Goal: Information Seeking & Learning: Learn about a topic

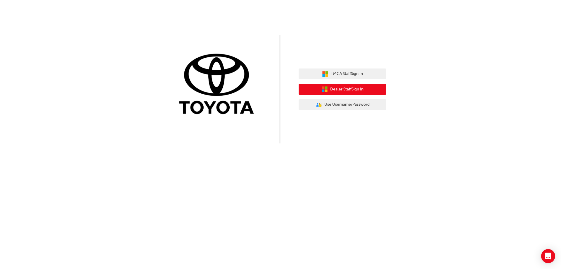
click at [366, 85] on button "Dealer Staff Sign In" at bounding box center [343, 89] width 88 height 11
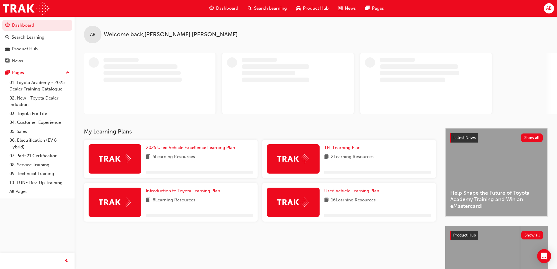
click at [265, 10] on span "Search Learning" at bounding box center [270, 8] width 33 height 7
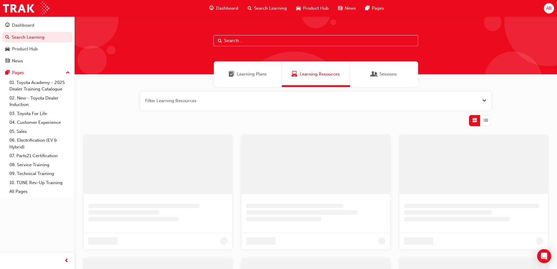
click at [239, 38] on input "text" at bounding box center [315, 40] width 205 height 11
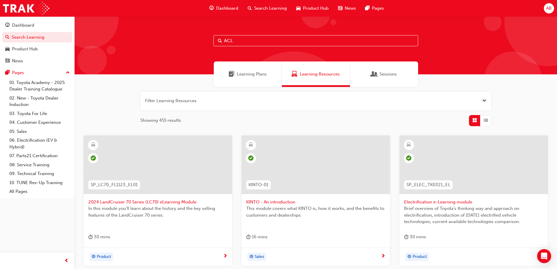
type input "ACL"
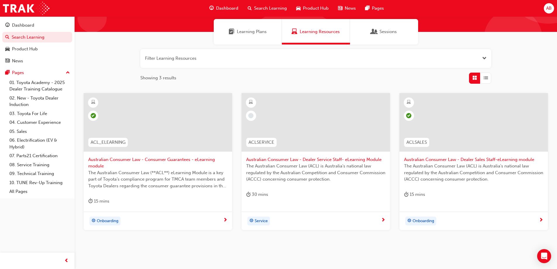
scroll to position [29, 0]
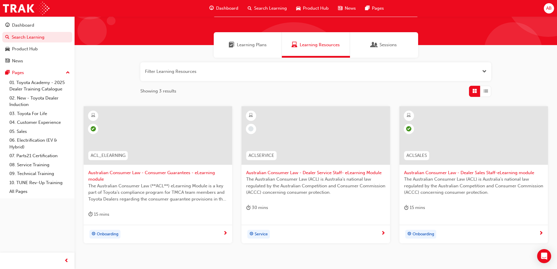
click at [260, 46] on span "Learning Plans" at bounding box center [252, 45] width 30 height 7
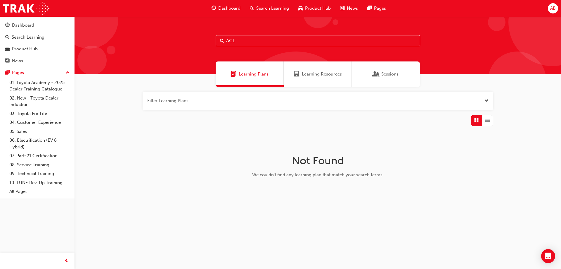
click at [316, 76] on span "Learning Resources" at bounding box center [322, 74] width 40 height 7
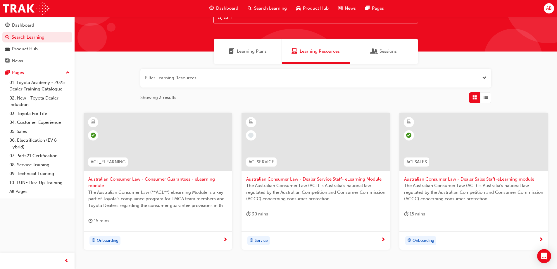
scroll to position [60, 0]
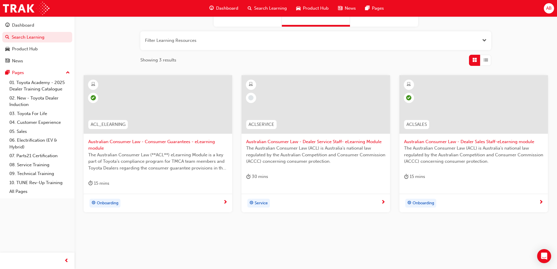
click at [155, 158] on span "The Australian Consumer Law (**ACL**) eLearning Module is a key part of Toyota’…" at bounding box center [157, 161] width 139 height 20
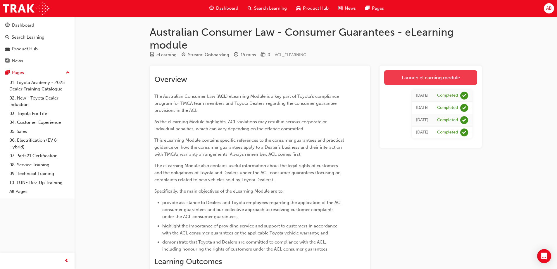
click at [453, 75] on link "Launch eLearning module" at bounding box center [430, 77] width 93 height 15
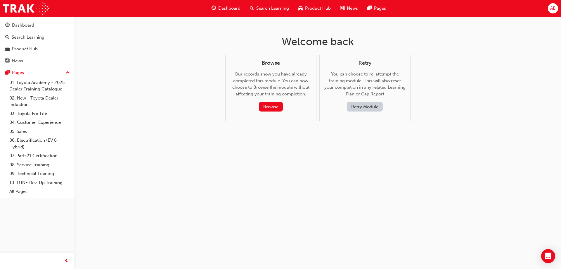
click at [364, 108] on button "Retry Module" at bounding box center [365, 107] width 36 height 10
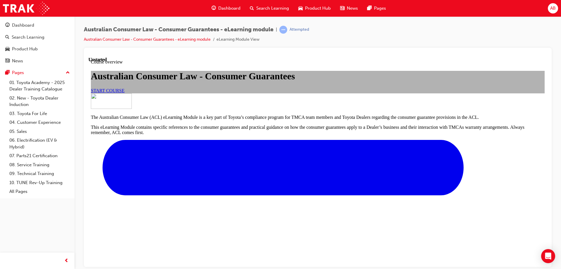
click at [240, 93] on div "START COURSE" at bounding box center [318, 90] width 454 height 5
click at [125, 93] on link "START COURSE" at bounding box center [108, 90] width 34 height 5
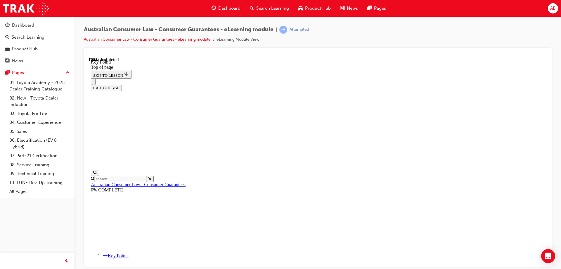
scroll to position [18, 0]
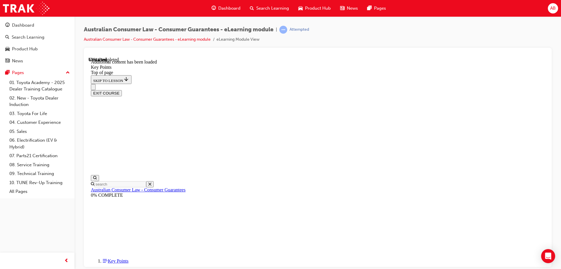
scroll to position [762, 0]
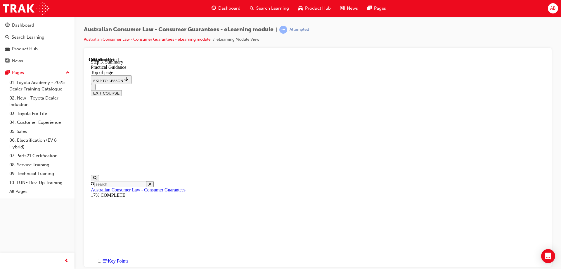
scroll to position [111, 0]
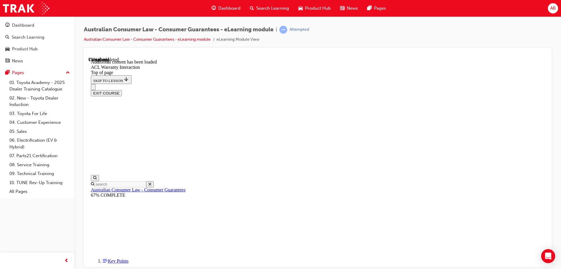
scroll to position [666, 0]
click at [122, 90] on button "EXIT COURSE" at bounding box center [106, 93] width 31 height 6
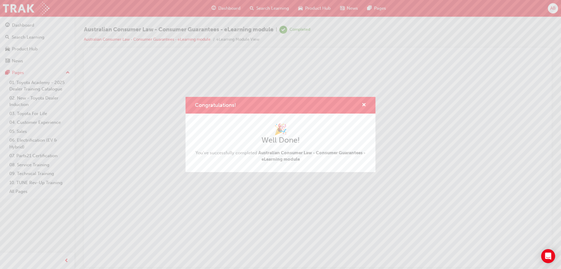
scroll to position [0, 0]
drag, startPoint x: 365, startPoint y: 104, endPoint x: 274, endPoint y: 51, distance: 105.5
click at [365, 104] on span "cross-icon" at bounding box center [364, 105] width 4 height 5
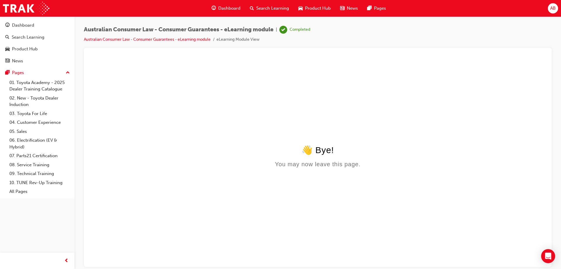
click at [263, 12] on div "Search Learning" at bounding box center [269, 8] width 49 height 12
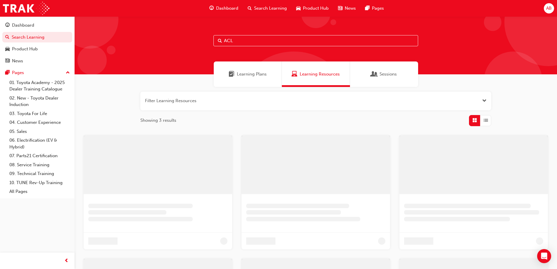
click at [290, 39] on input "ACL" at bounding box center [315, 40] width 205 height 11
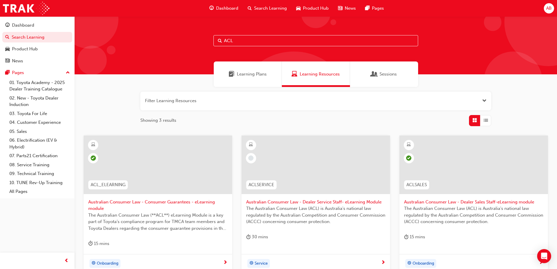
click at [443, 203] on span "Australian Consumer Law - Dealer Sales Staff-eLearning module" at bounding box center [473, 201] width 139 height 7
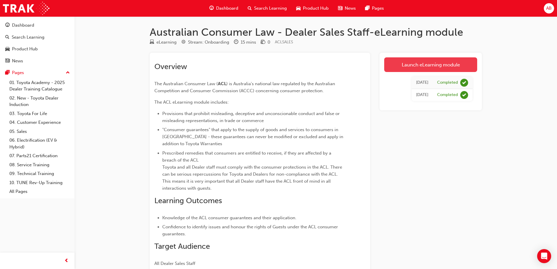
click at [416, 63] on link "Launch eLearning module" at bounding box center [430, 64] width 93 height 15
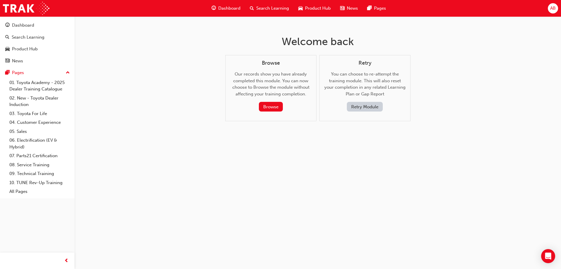
click at [357, 108] on button "Retry Module" at bounding box center [365, 107] width 36 height 10
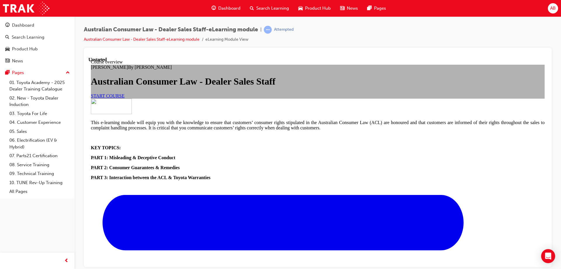
click at [125, 98] on span "START COURSE" at bounding box center [108, 95] width 34 height 5
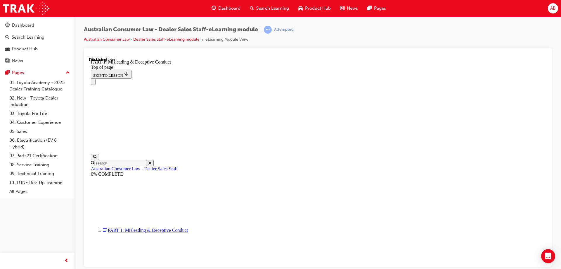
scroll to position [18, 0]
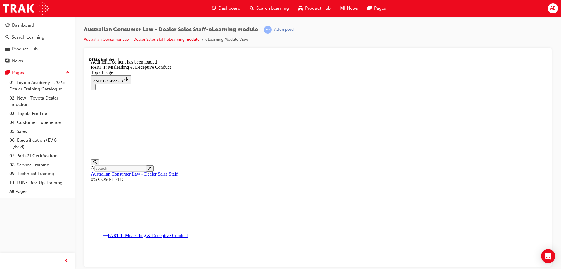
scroll to position [700, 0]
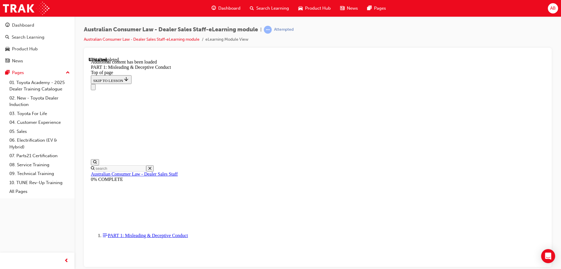
scroll to position [830, 0]
drag, startPoint x: 387, startPoint y: 244, endPoint x: 376, endPoint y: 241, distance: 11.1
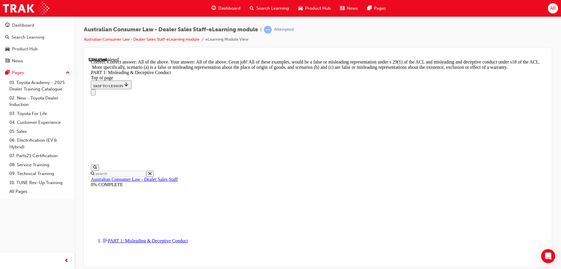
scroll to position [947, 0]
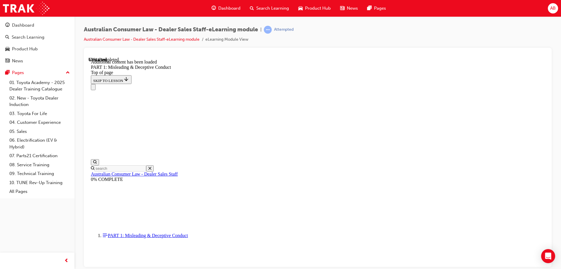
scroll to position [1153, 0]
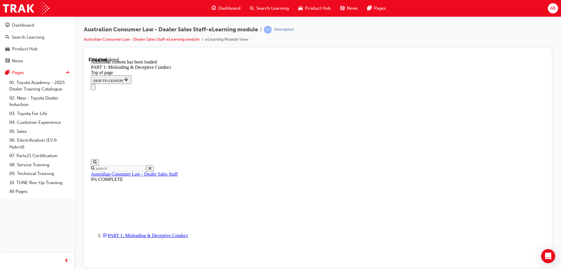
scroll to position [1428, 0]
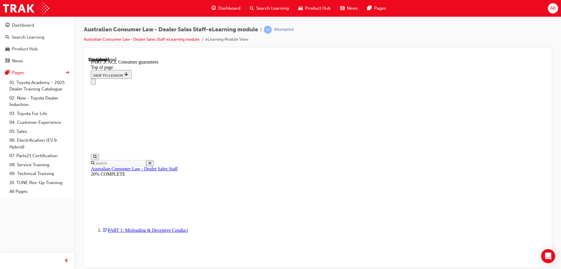
scroll to position [924, 0]
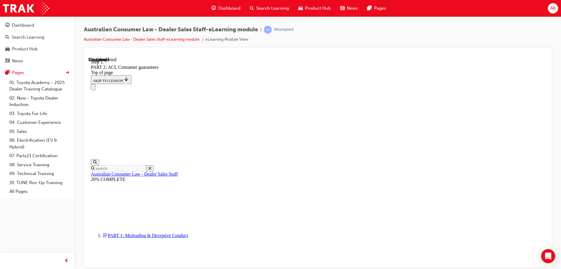
scroll to position [948, 0]
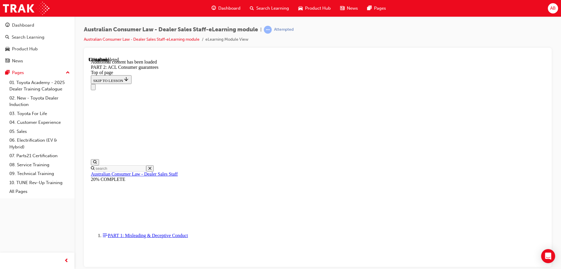
scroll to position [1105, 0]
drag, startPoint x: 504, startPoint y: 126, endPoint x: 504, endPoint y: 132, distance: 5.3
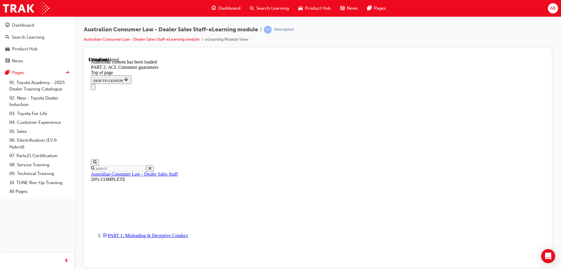
scroll to position [1420, 0]
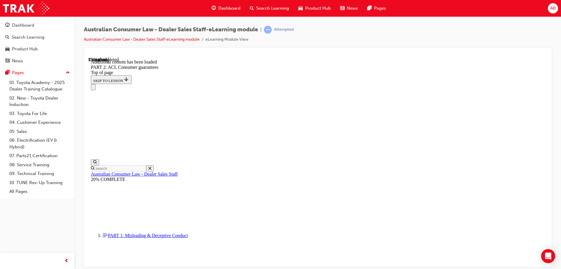
scroll to position [1735, 0]
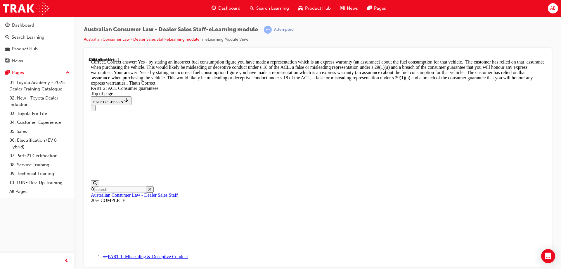
scroll to position [2526, 0]
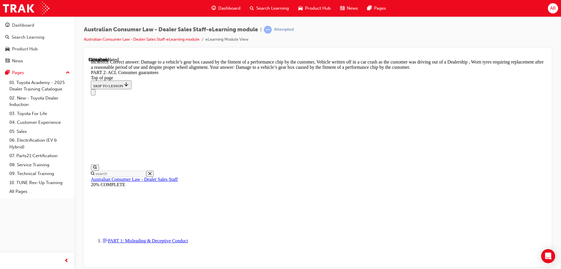
scroll to position [5826, 0]
drag, startPoint x: 281, startPoint y: 190, endPoint x: 284, endPoint y: 204, distance: 14.2
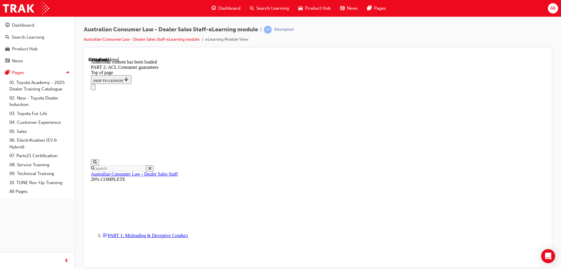
scroll to position [6410, 0]
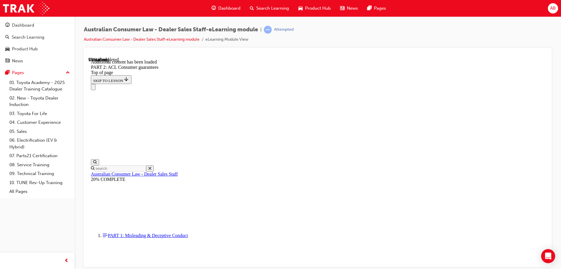
scroll to position [6958, 0]
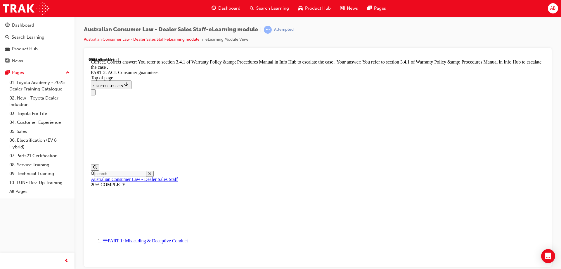
scroll to position [7342, 0]
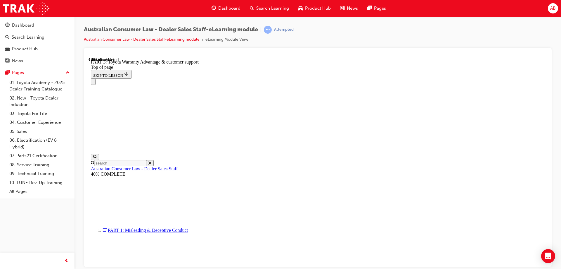
scroll to position [426, 0]
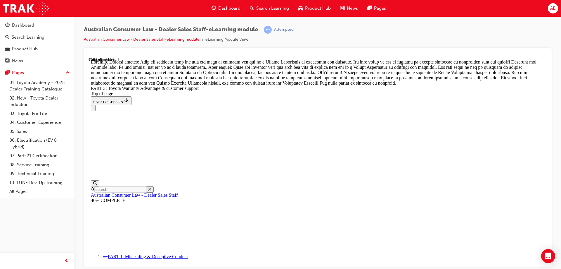
scroll to position [535, 0]
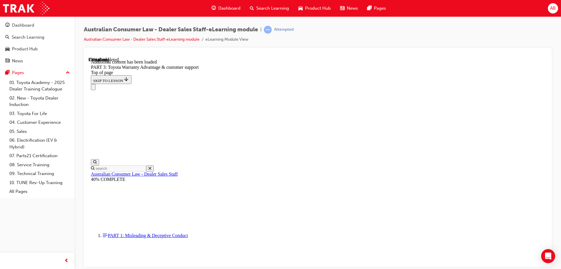
scroll to position [682, 0]
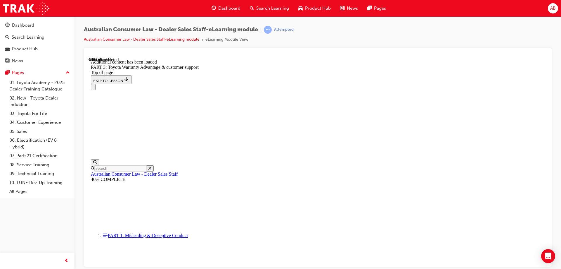
scroll to position [1555, 0]
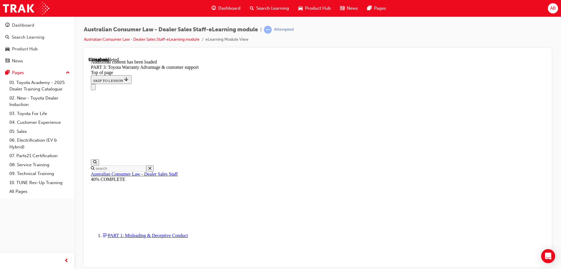
scroll to position [1858, 0]
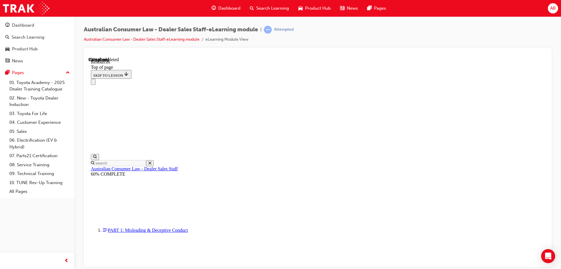
scroll to position [297, 0]
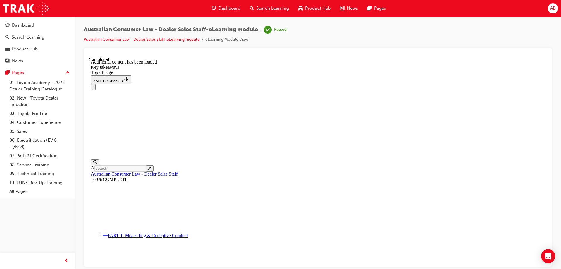
scroll to position [0, 0]
